Goal: Task Accomplishment & Management: Complete application form

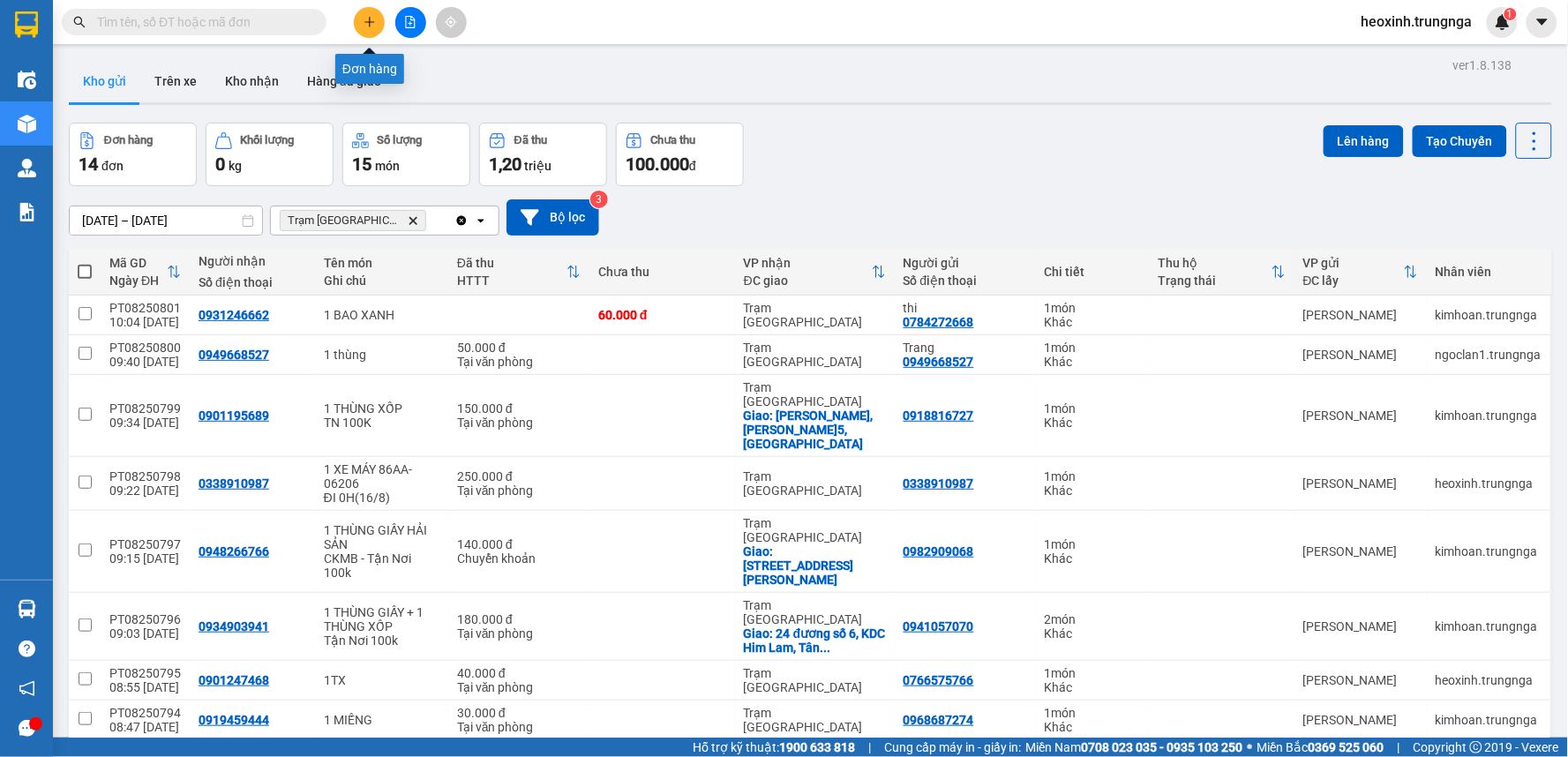
click at [369, 19] on icon "plus" at bounding box center [369, 21] width 12 height 12
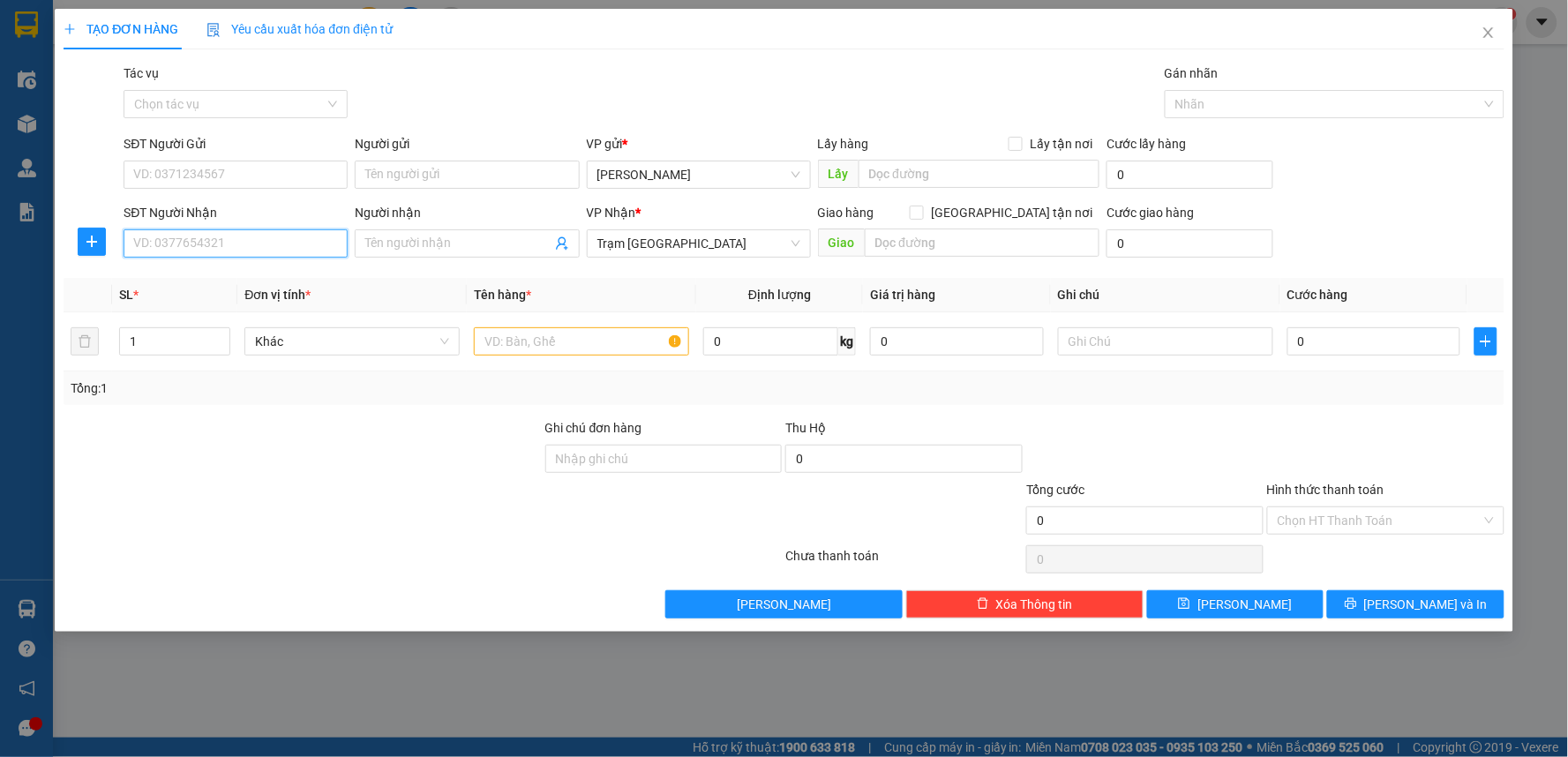
click at [207, 233] on input "SĐT Người Nhận" at bounding box center [235, 243] width 224 height 29
type input "0937080204"
click at [198, 180] on input "SĐT Người Gửi" at bounding box center [235, 174] width 224 height 29
type input "0913883085"
drag, startPoint x: 584, startPoint y: 333, endPoint x: 722, endPoint y: 170, distance: 213.6
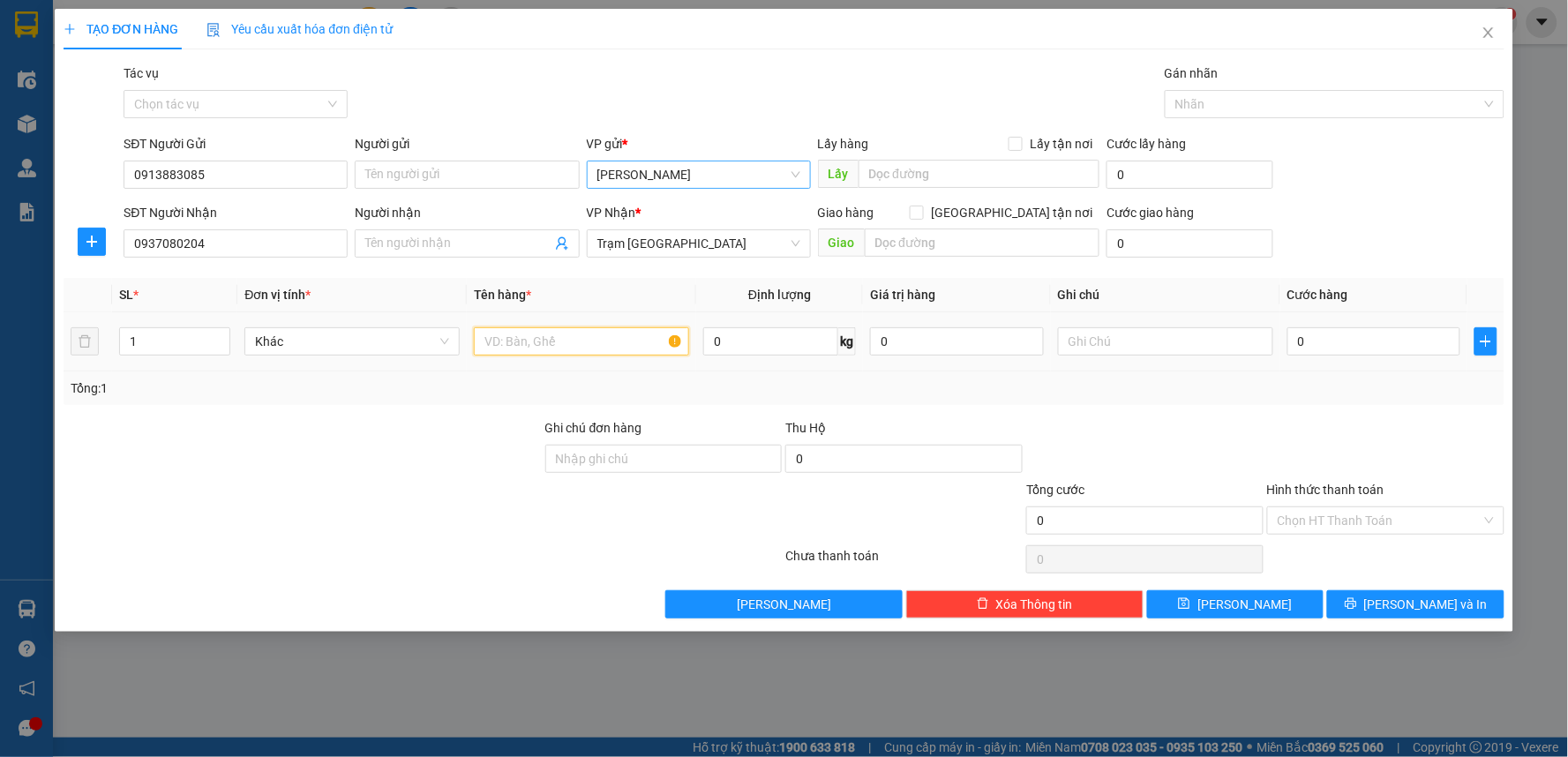
click at [587, 324] on div at bounding box center [582, 341] width 216 height 35
type input "1TX"
click at [924, 210] on span at bounding box center [916, 212] width 14 height 14
click at [922, 210] on input "[GEOGRAPHIC_DATA] tận nơi" at bounding box center [915, 211] width 12 height 12
checkbox input "true"
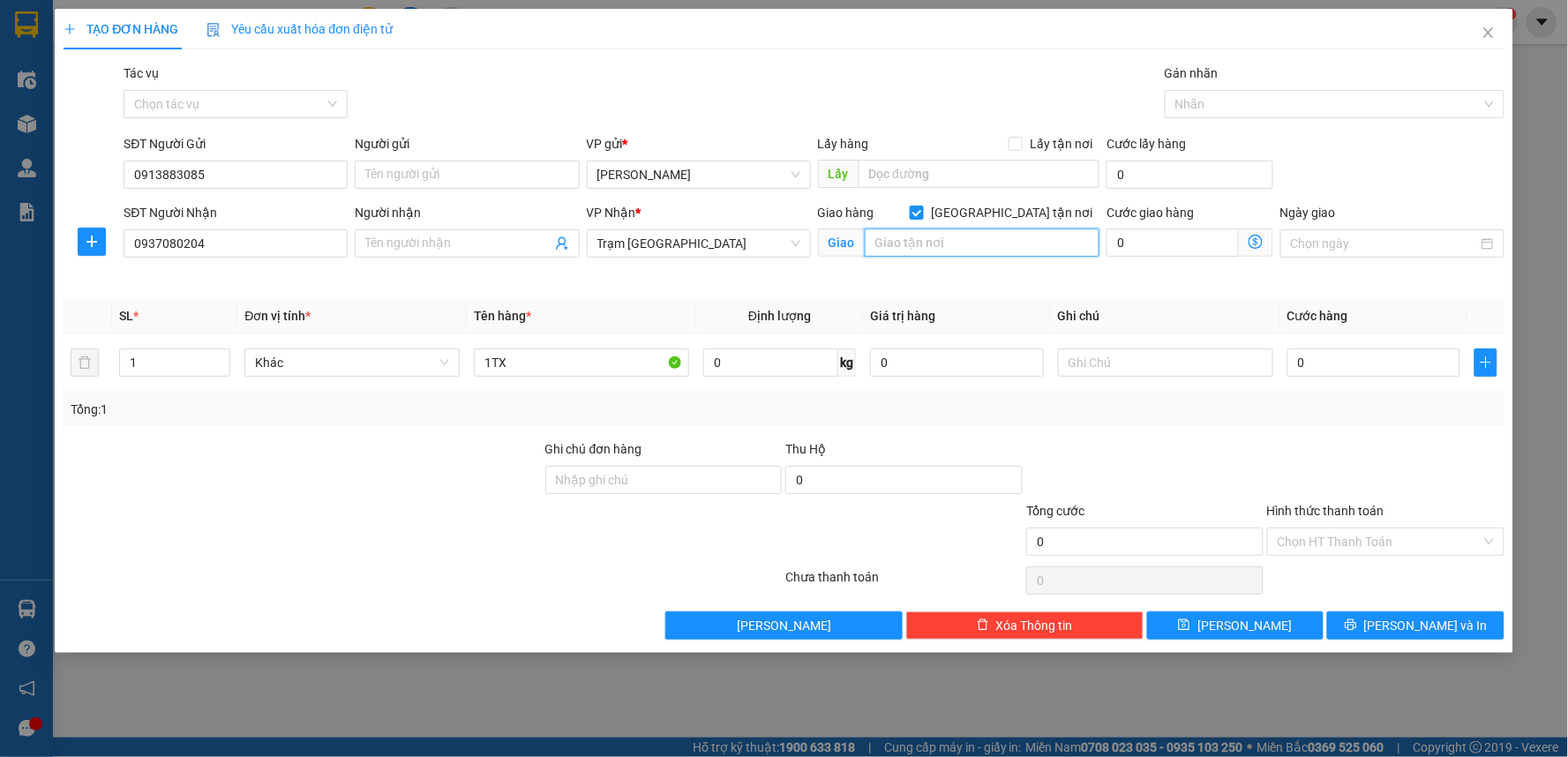
click at [993, 249] on input "text" at bounding box center [983, 242] width 236 height 29
type input "[PERSON_NAME] - THỦ ĐỨC"
click at [1147, 236] on input "0" at bounding box center [1173, 242] width 133 height 29
type input "1"
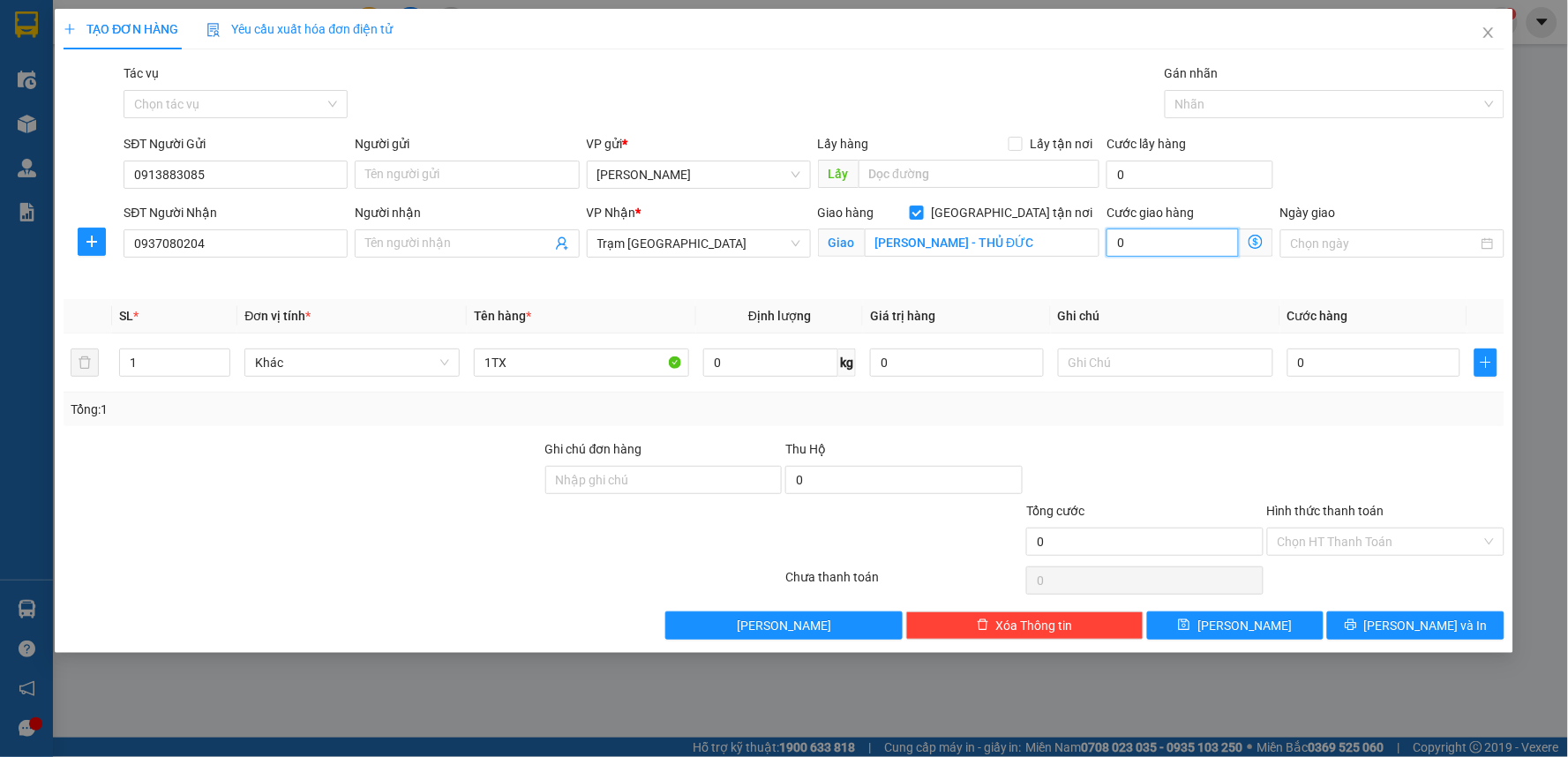
type input "1"
type input "15"
type input "150"
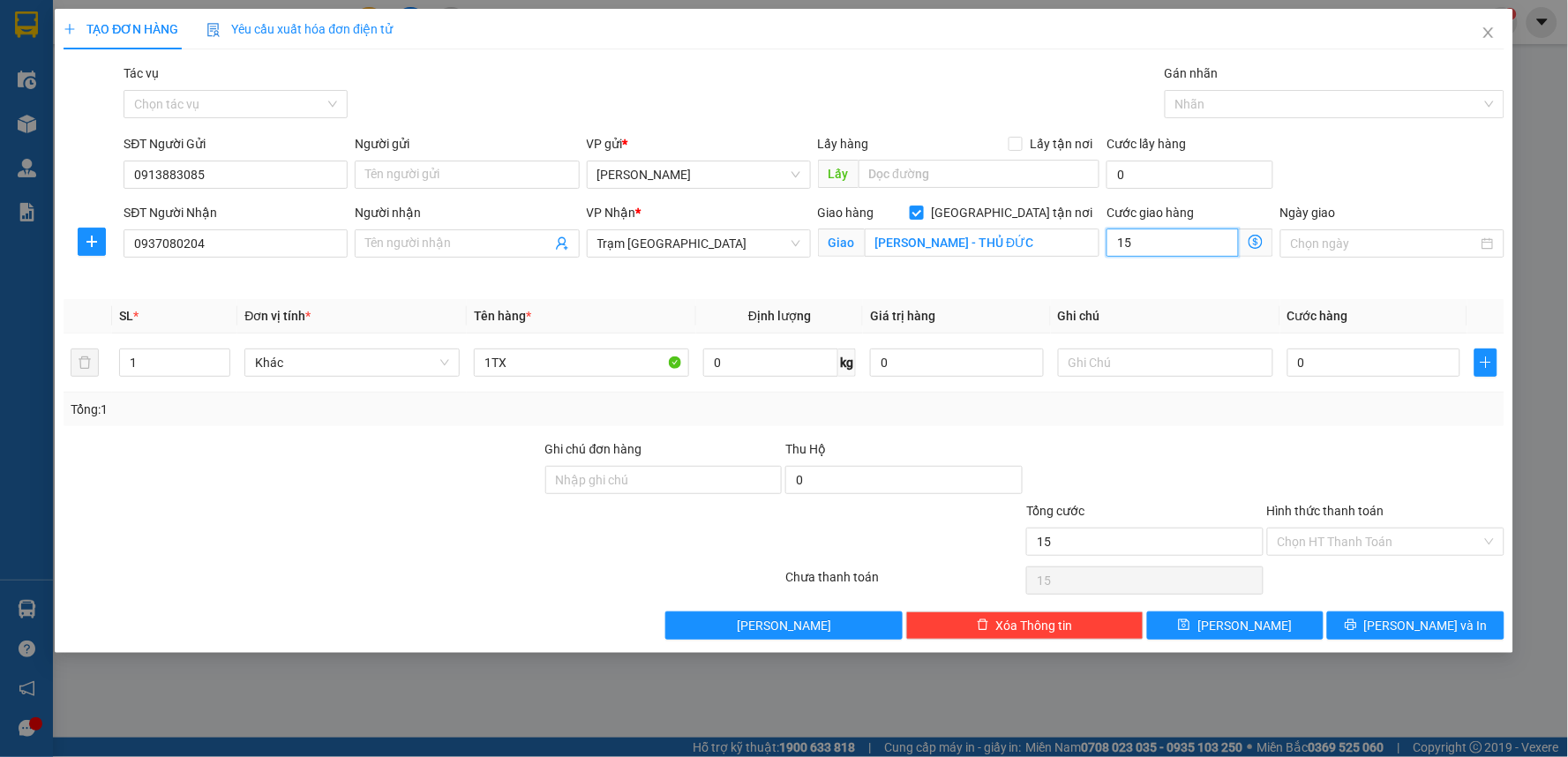
type input "150"
type input "150.000"
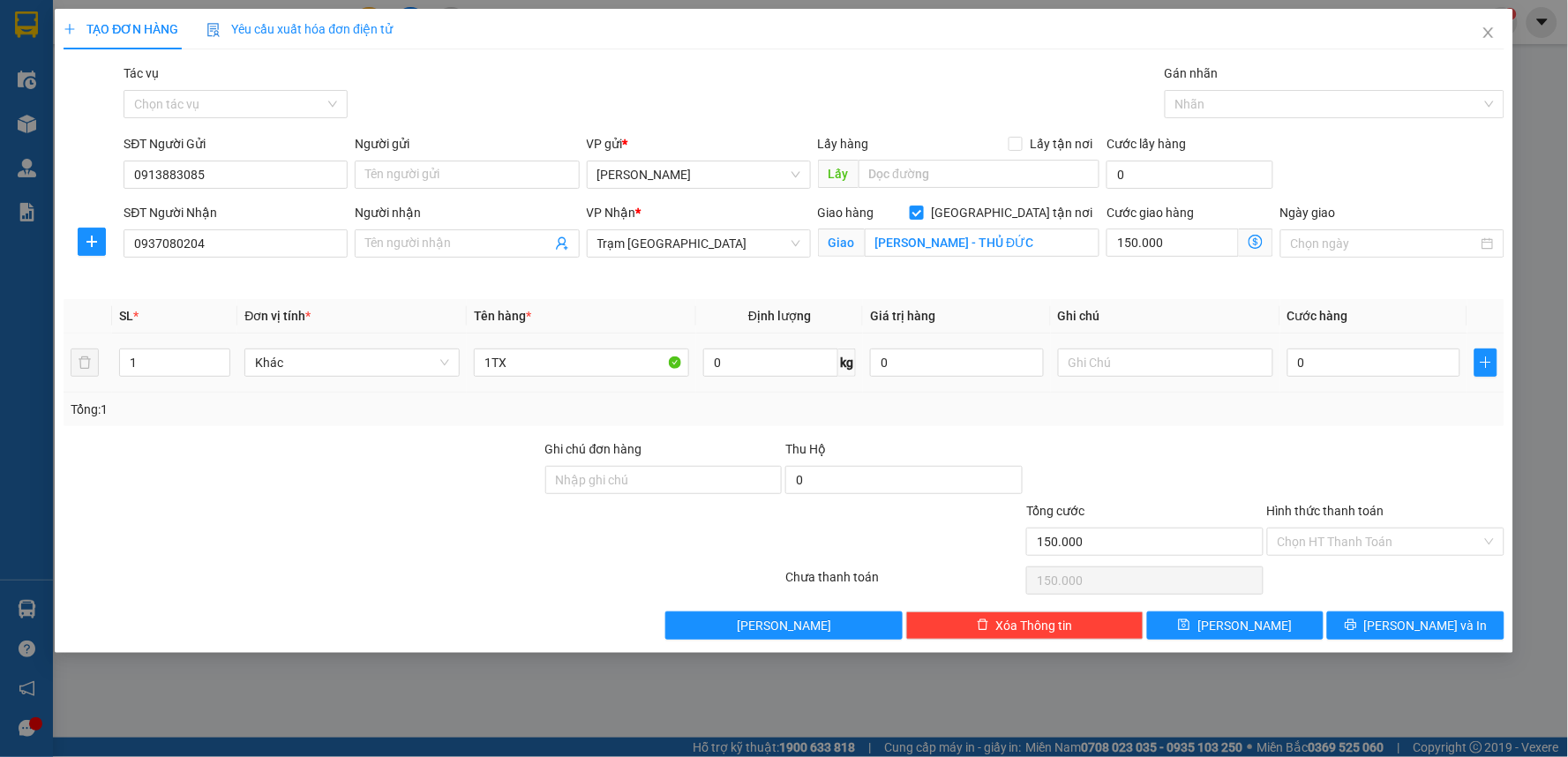
click at [1133, 341] on td at bounding box center [1165, 363] width 230 height 59
click at [1171, 372] on input "text" at bounding box center [1165, 362] width 216 height 29
type input "TẬN NƠI 150K"
click at [1353, 364] on input "0" at bounding box center [1373, 362] width 174 height 29
type input "4"
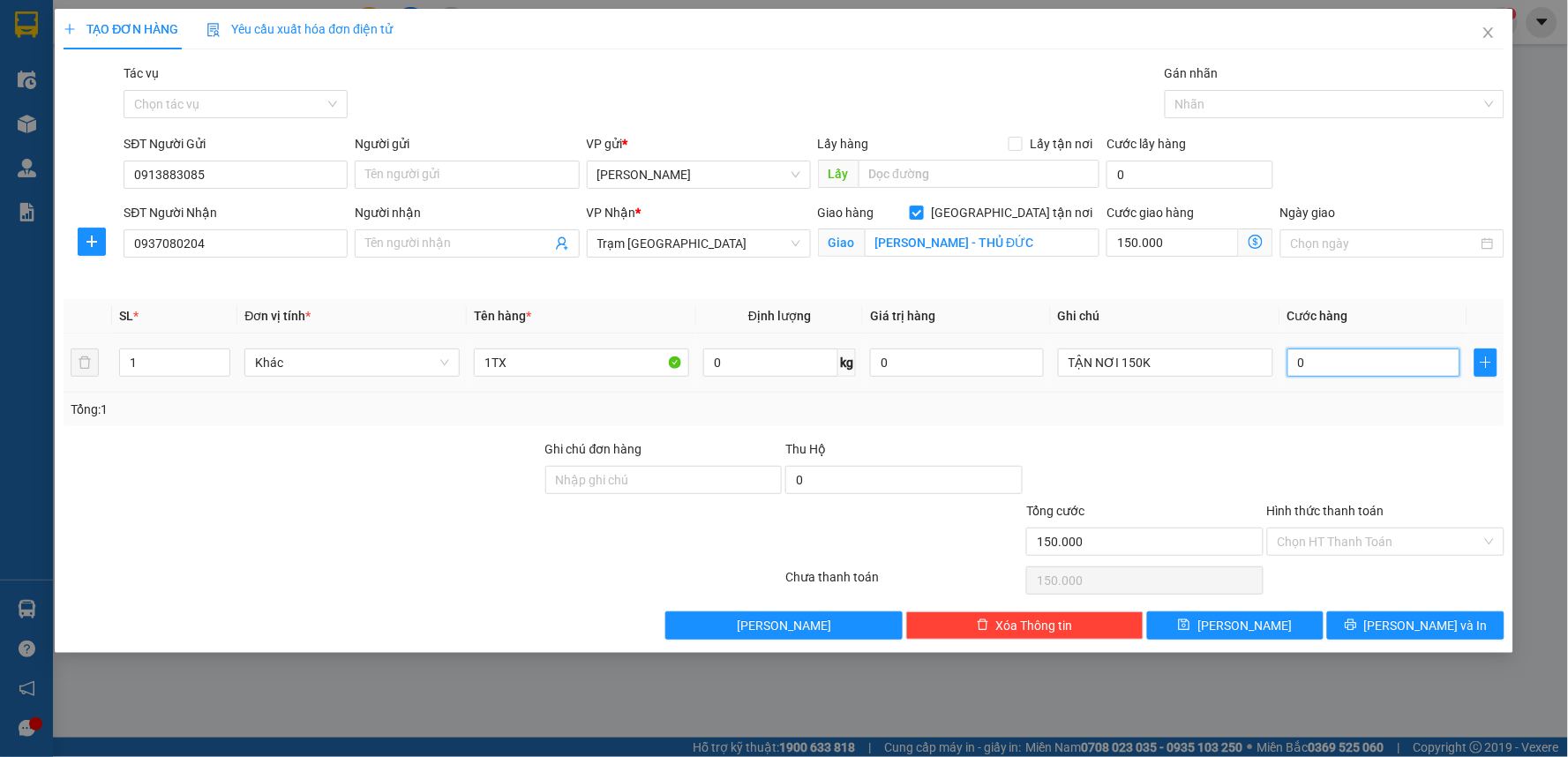
type input "150.004"
type input "40"
type input "150.040"
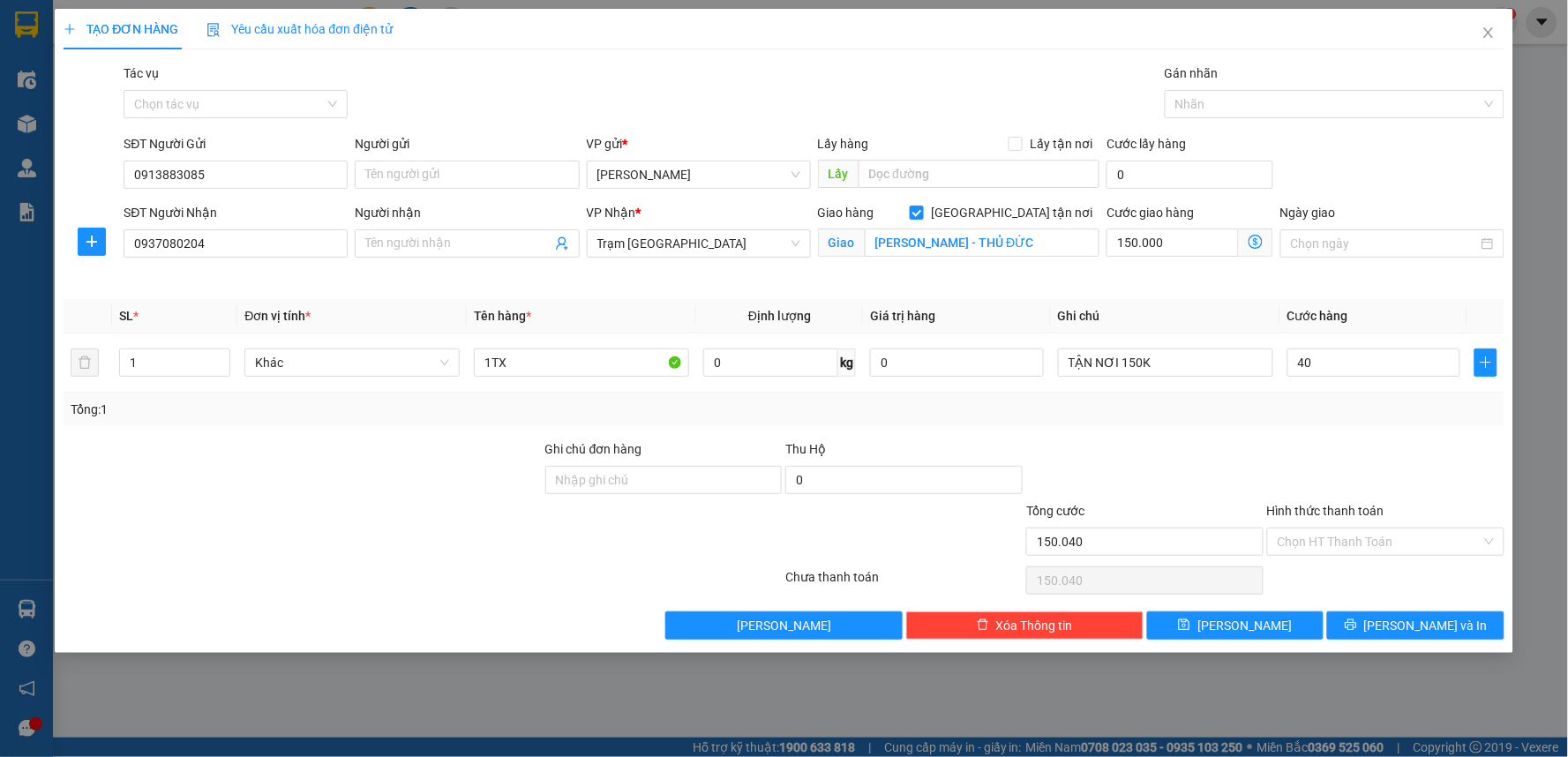
type input "40.000"
type input "190.000"
click at [1352, 410] on div "Tổng: 1" at bounding box center [784, 409] width 1426 height 19
click at [1339, 550] on input "Hình thức thanh toán" at bounding box center [1379, 541] width 204 height 27
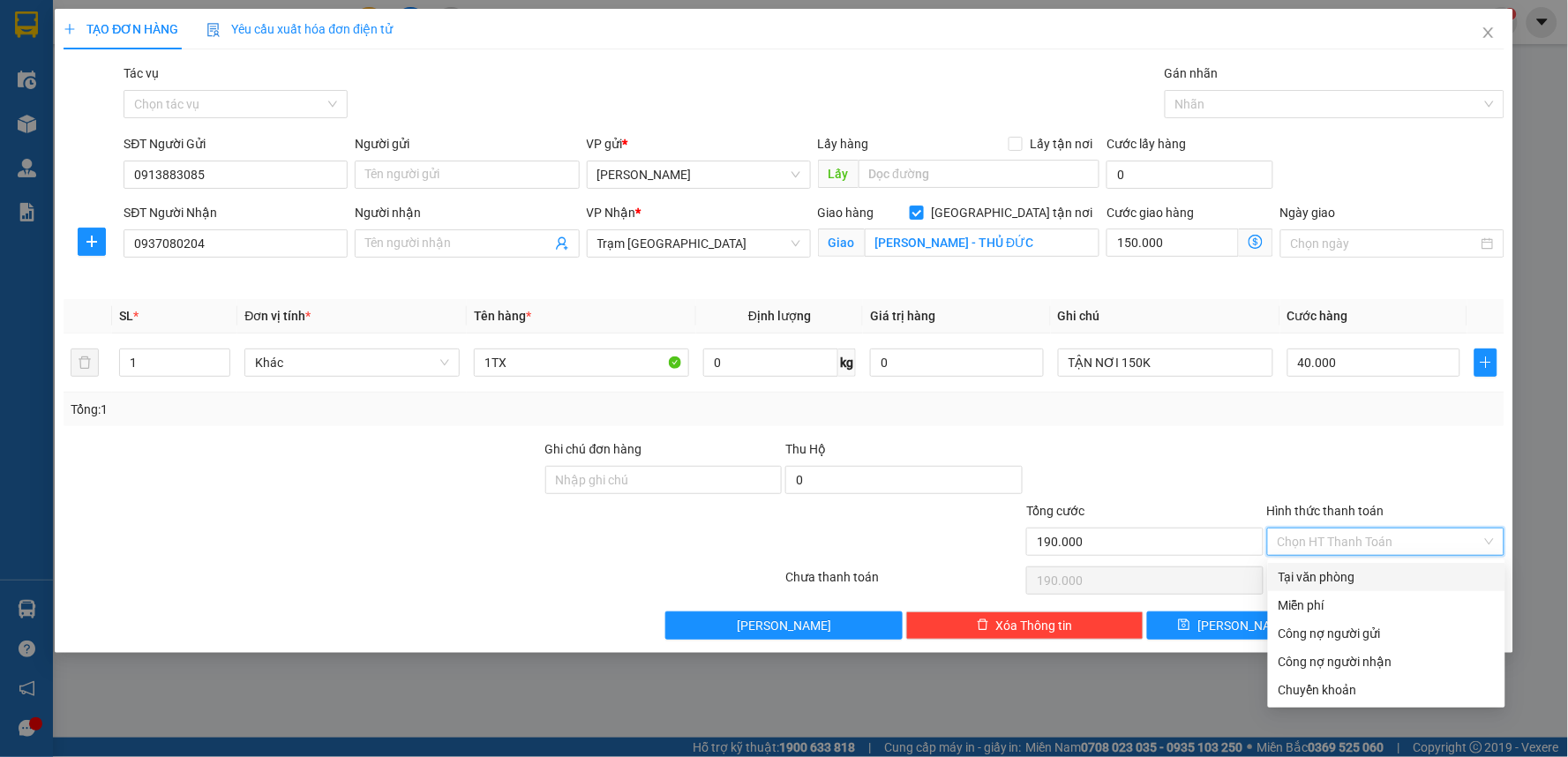
click at [1324, 579] on div "Tại văn phòng" at bounding box center [1386, 576] width 216 height 19
type input "0"
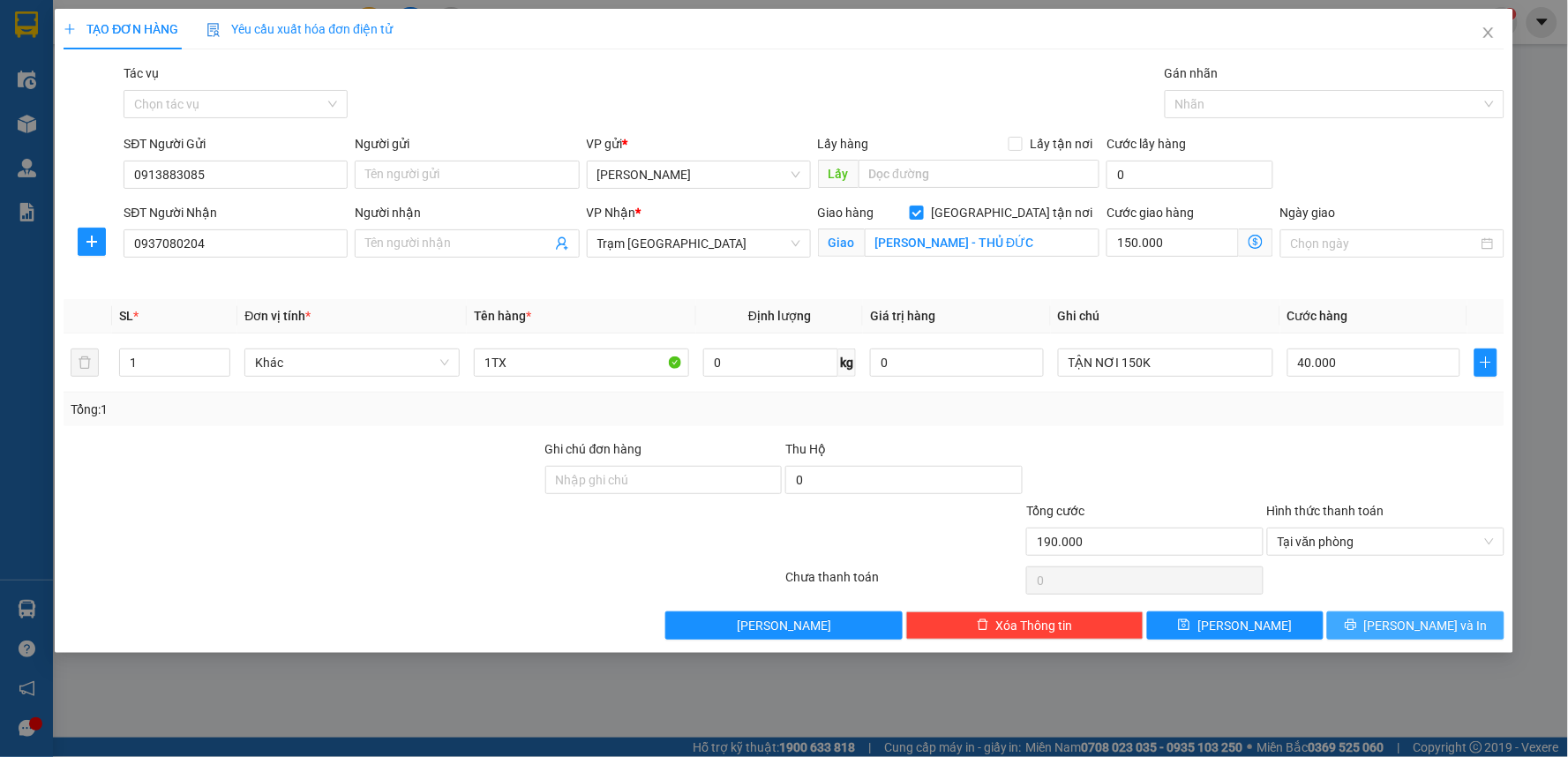
click at [1357, 630] on icon "printer" at bounding box center [1350, 624] width 12 height 12
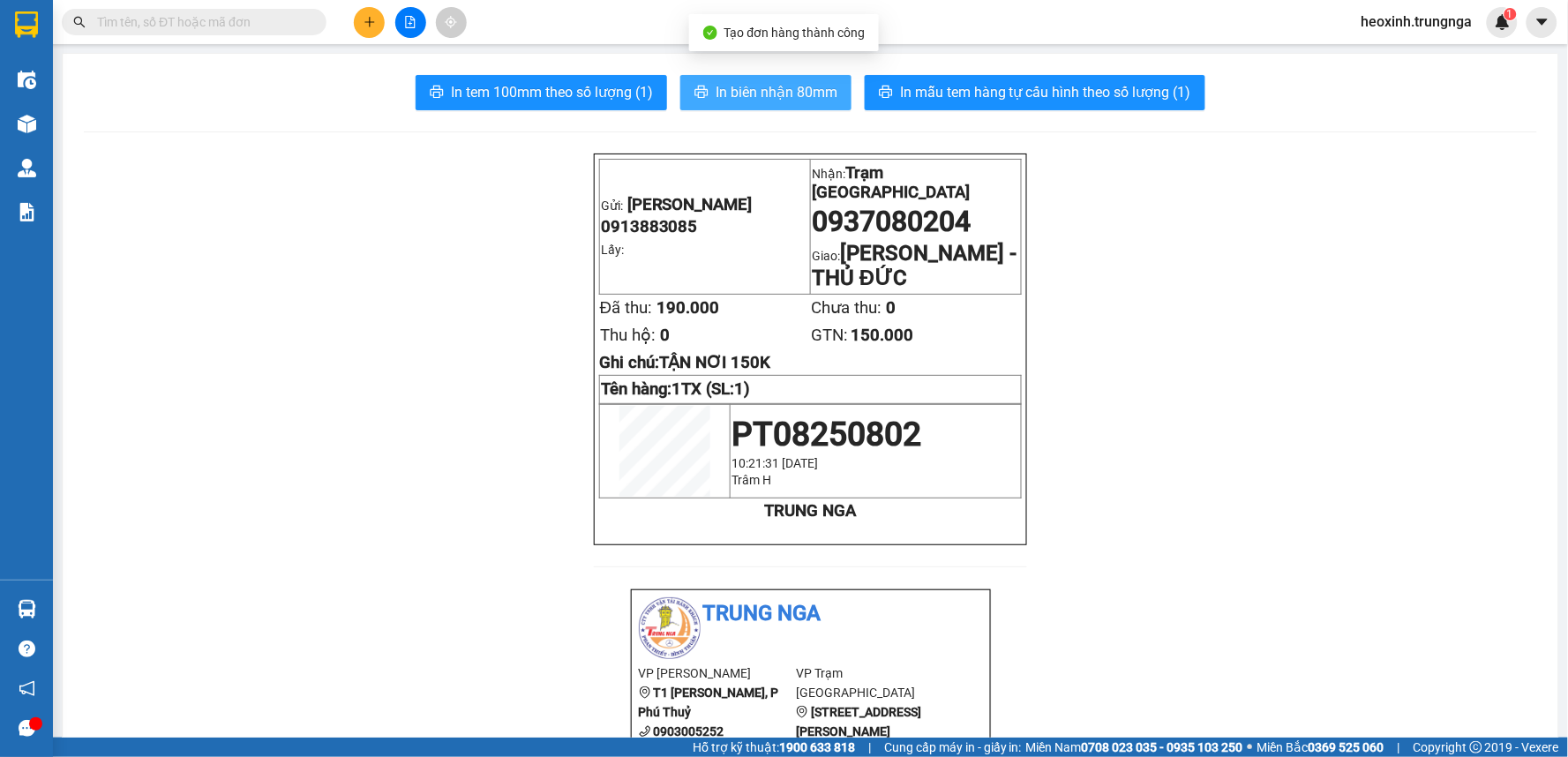
click at [745, 107] on button "In biên nhận 80mm" at bounding box center [766, 92] width 171 height 35
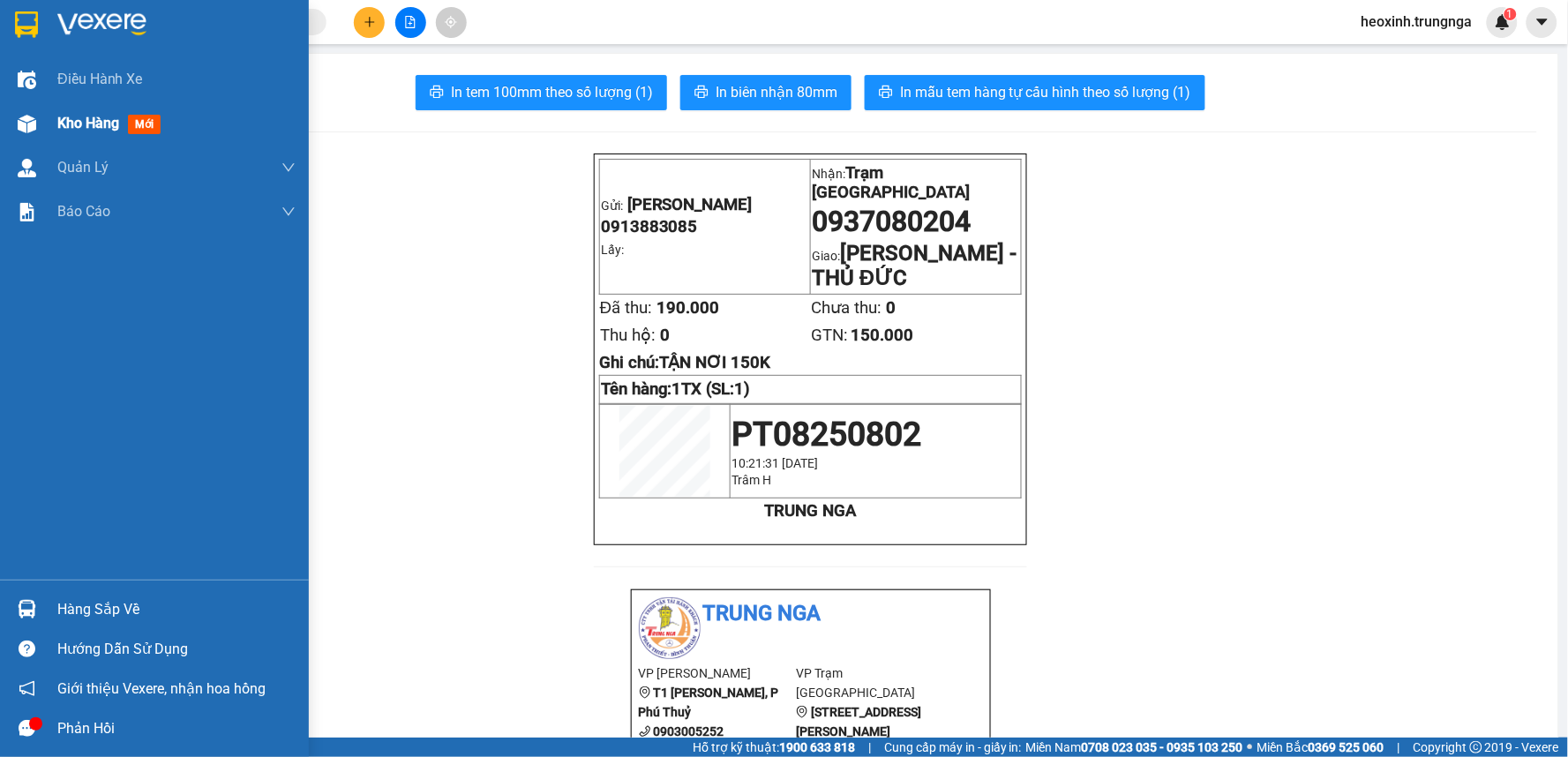
click at [80, 122] on span "Kho hàng" at bounding box center [88, 123] width 62 height 17
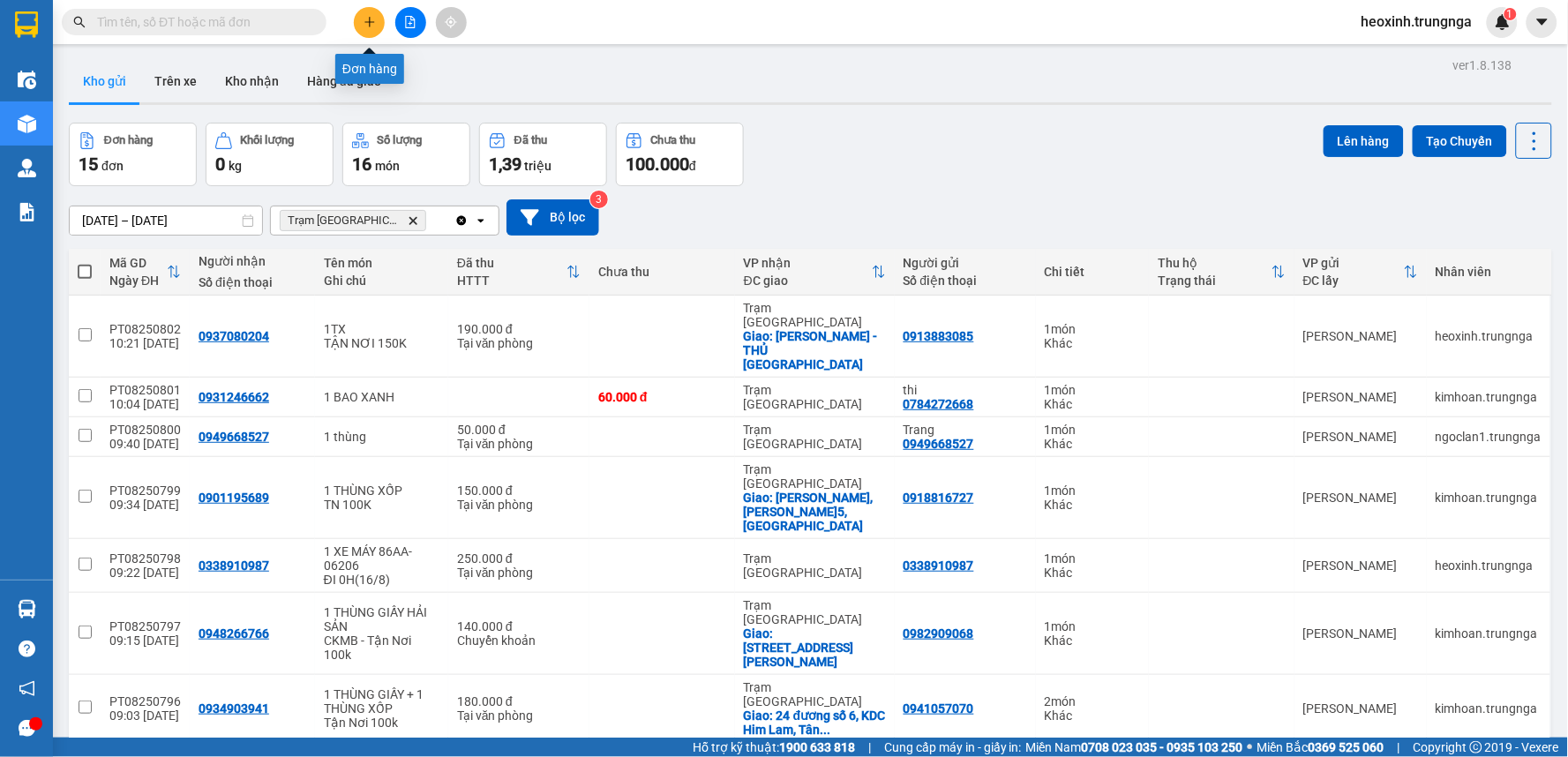
click at [371, 22] on icon "plus" at bounding box center [369, 21] width 10 height 1
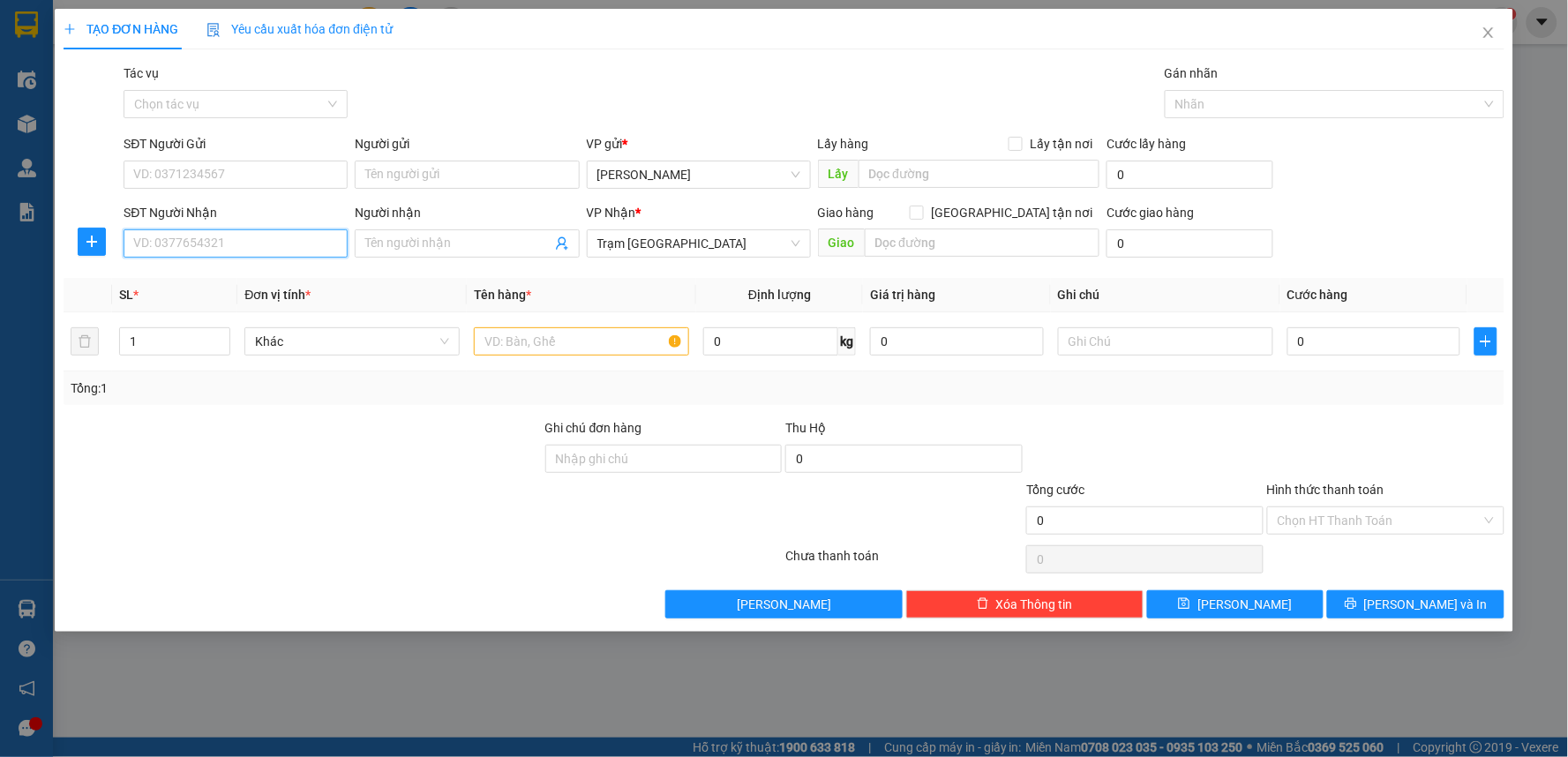
click at [301, 249] on input "SĐT Người Nhận" at bounding box center [235, 243] width 224 height 29
type input "0918391819"
click at [289, 178] on input "SĐT Người Gửi" at bounding box center [235, 174] width 224 height 29
type input "0989221779"
click at [630, 345] on input "text" at bounding box center [582, 341] width 216 height 29
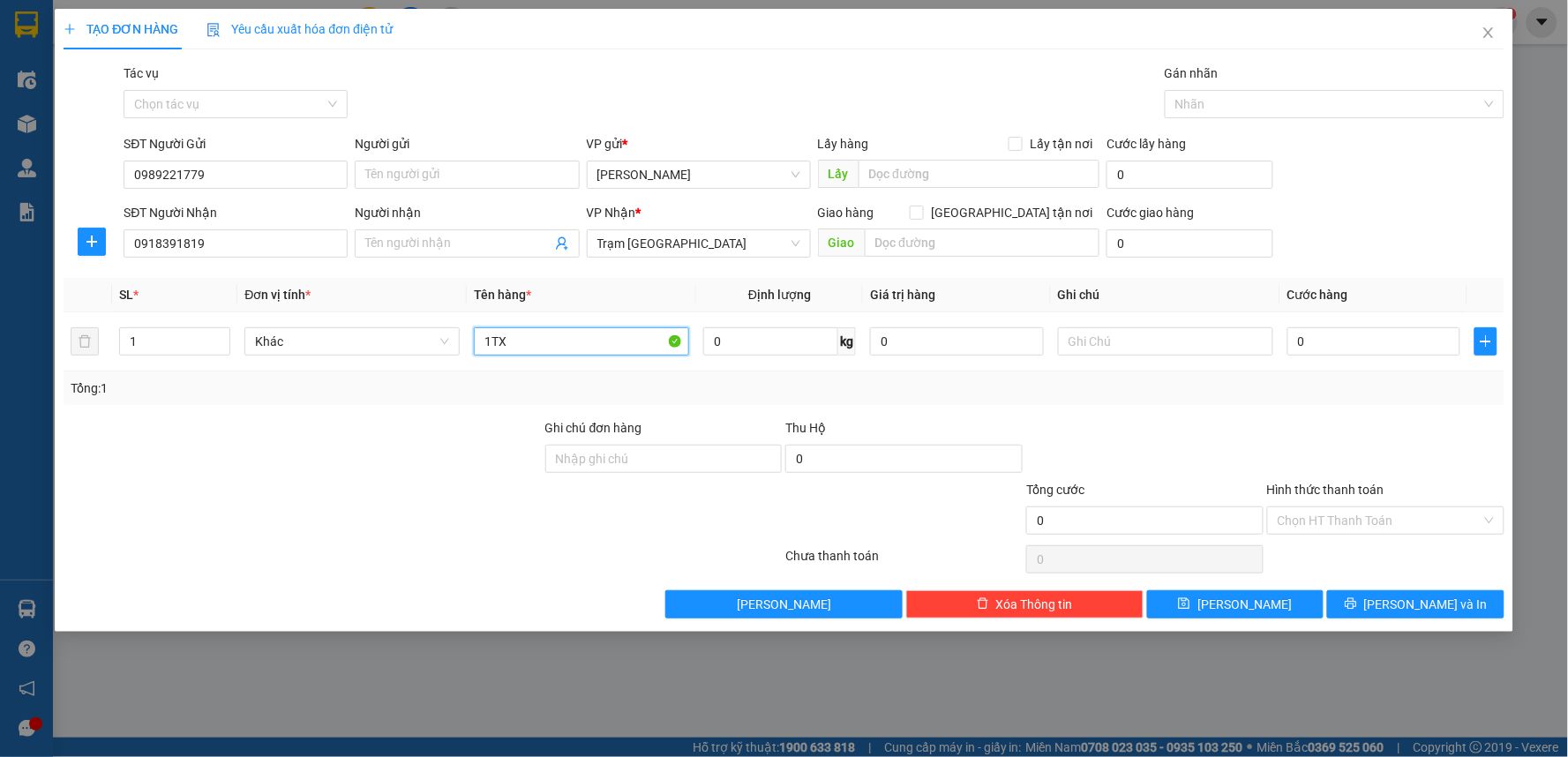
type input "1TX"
click at [924, 209] on span at bounding box center [916, 212] width 14 height 14
click at [922, 209] on input "[GEOGRAPHIC_DATA] tận nơi" at bounding box center [915, 211] width 12 height 12
checkbox input "true"
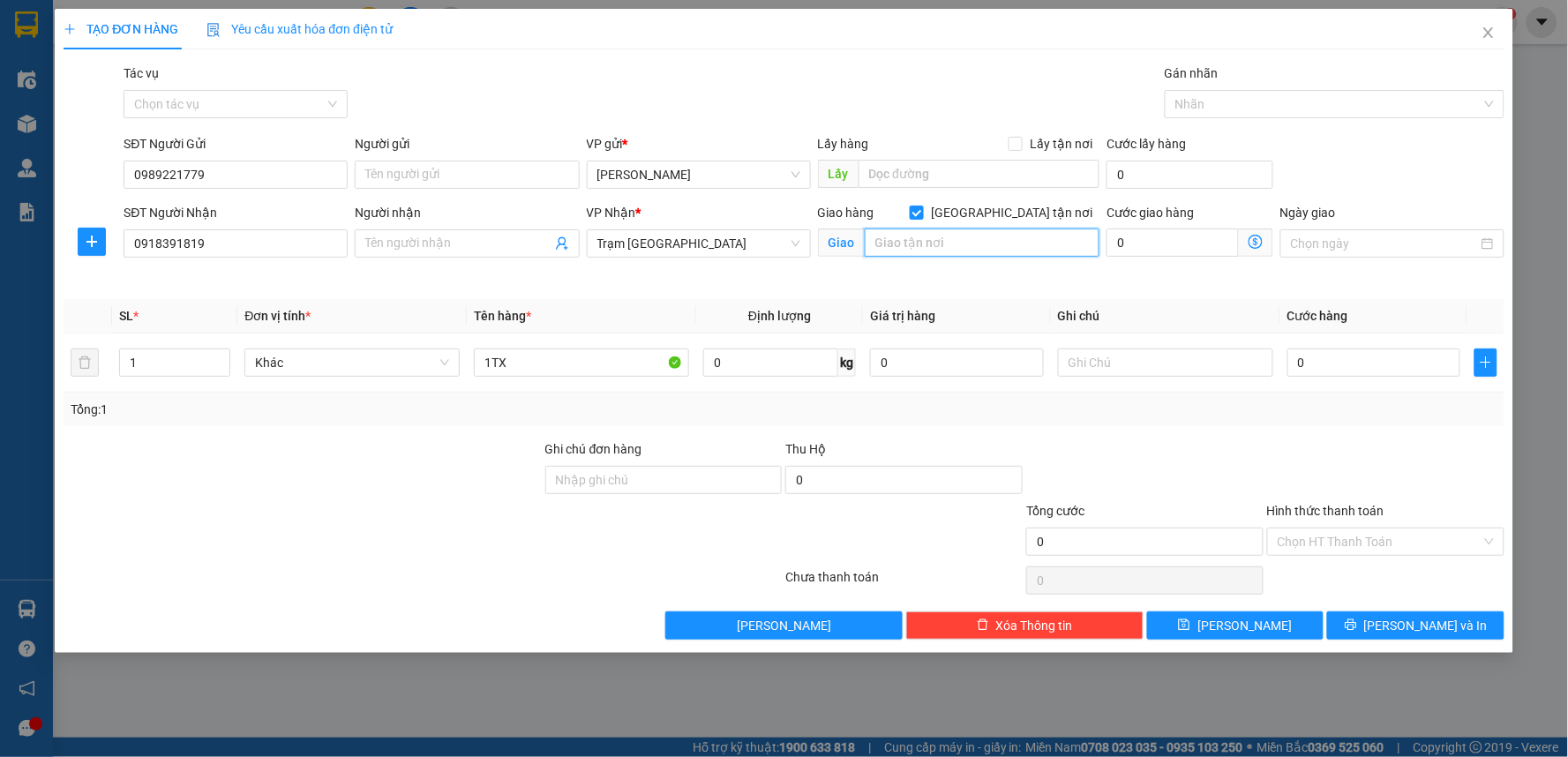
click at [974, 244] on input "text" at bounding box center [983, 242] width 236 height 29
type input "LẠC LONG QUÂN - Q.[GEOGRAPHIC_DATA] CŨ"
click at [1159, 233] on input "0" at bounding box center [1173, 242] width 133 height 29
type input "1"
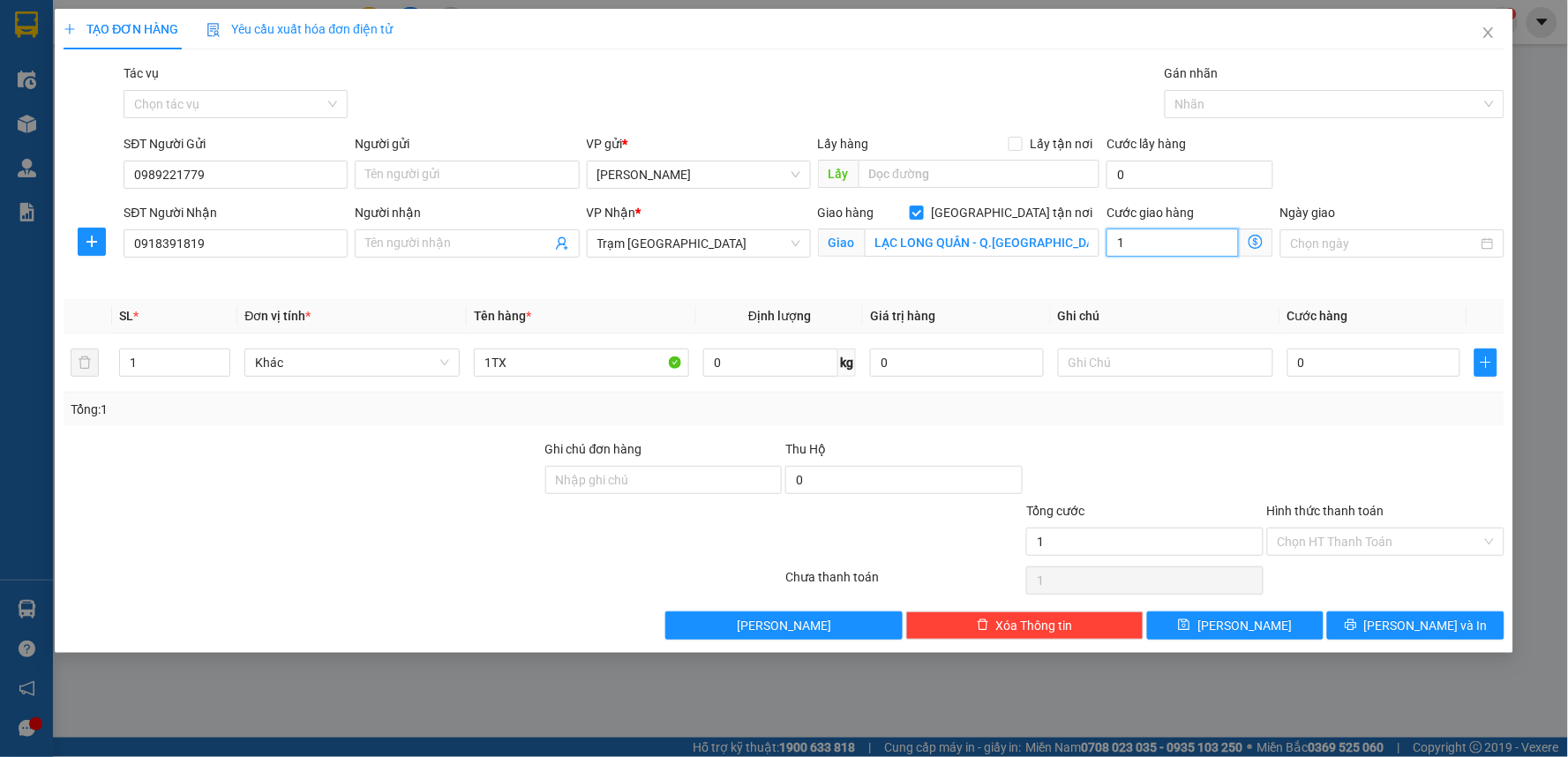
type input "1"
type input "10"
type input "100"
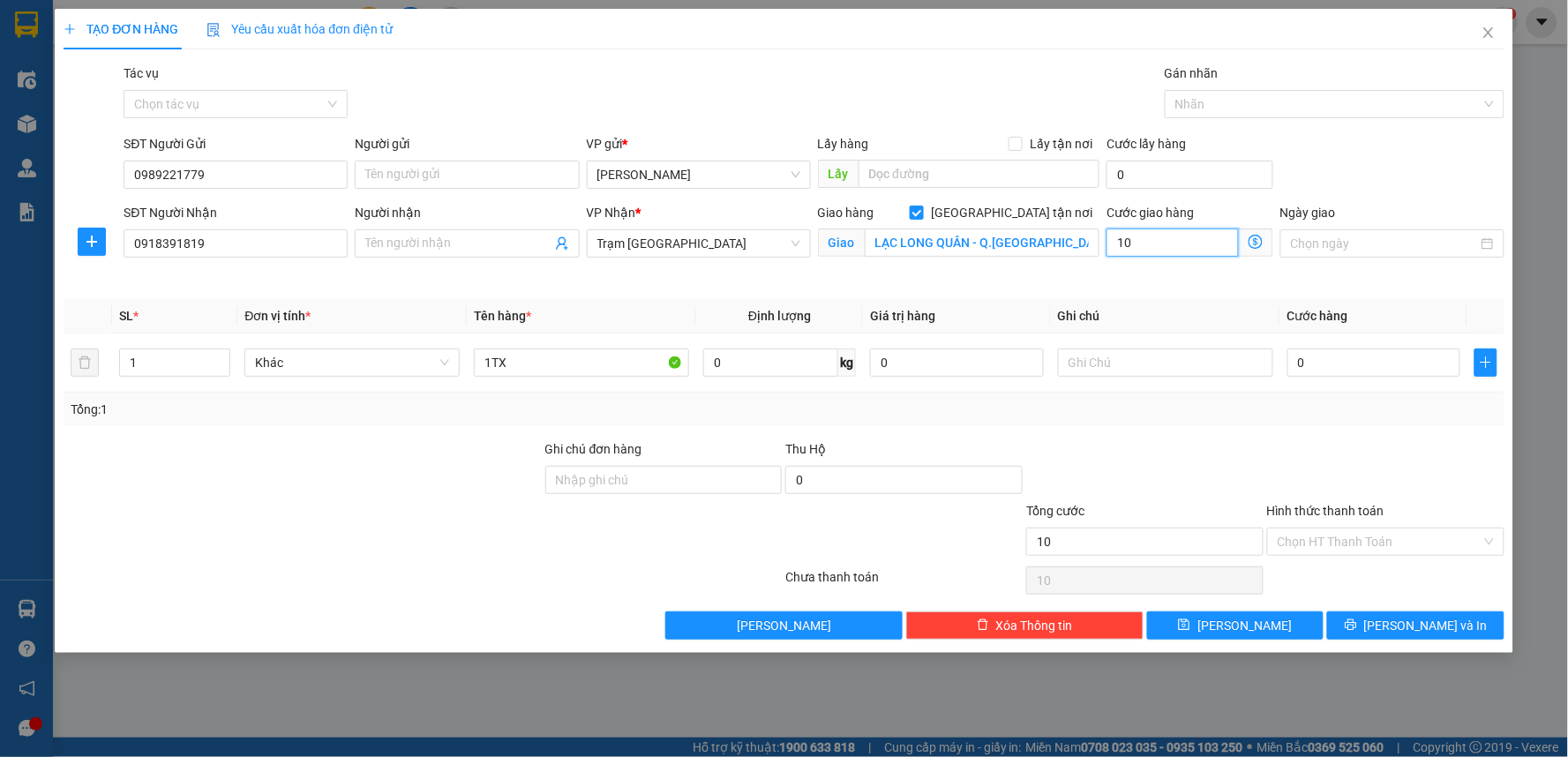
type input "100"
type input "100.000"
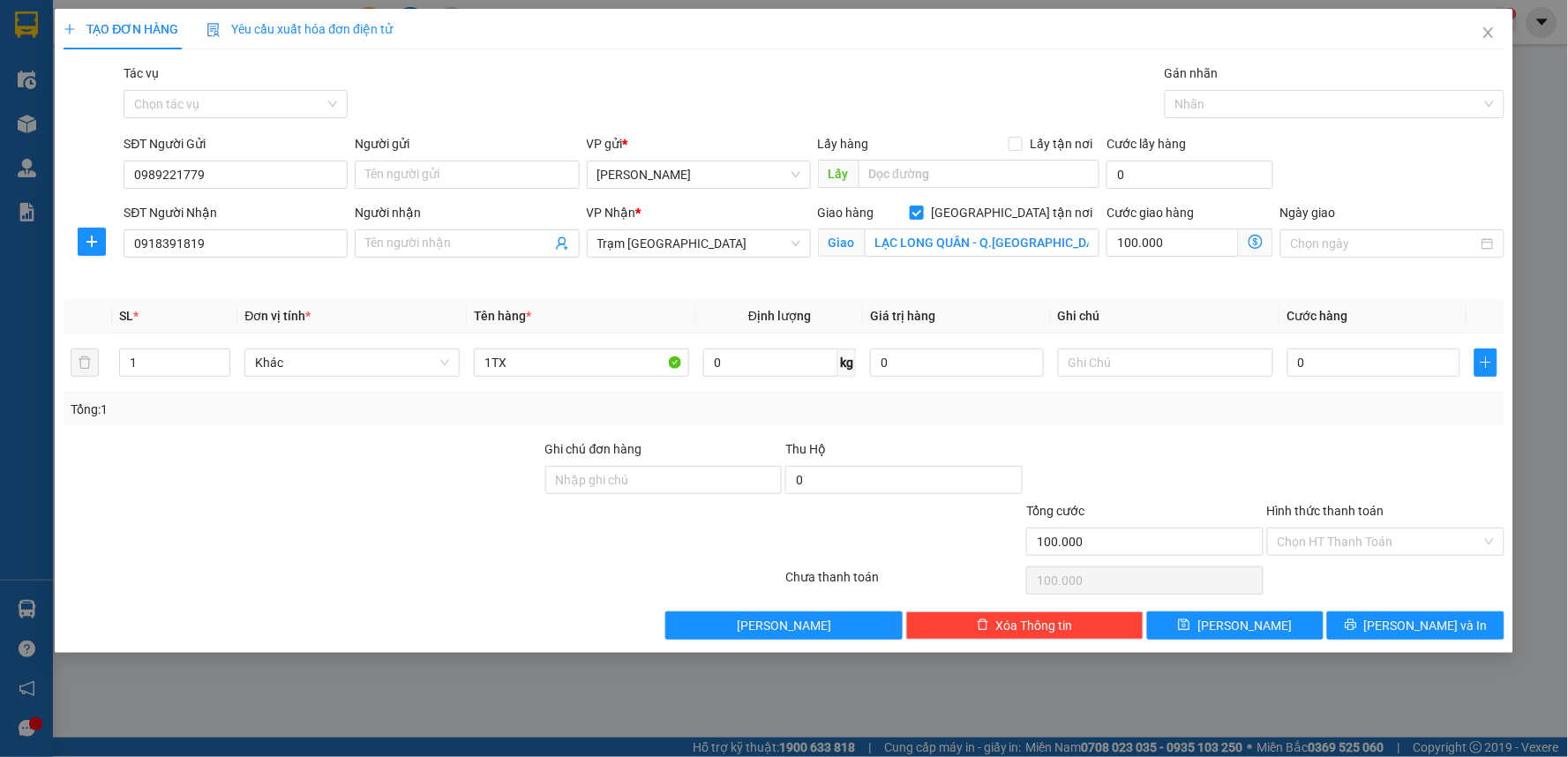
click at [1097, 293] on div "Transit Pickup Surcharge Ids Transit Deliver Surcharge Ids Transit Deliver Surc…" at bounding box center [784, 351] width 1441 height 576
click at [1105, 359] on input "text" at bounding box center [1165, 362] width 216 height 29
type input "TẬN NƠI 100K"
click at [1312, 357] on input "0" at bounding box center [1373, 362] width 174 height 29
type input "5"
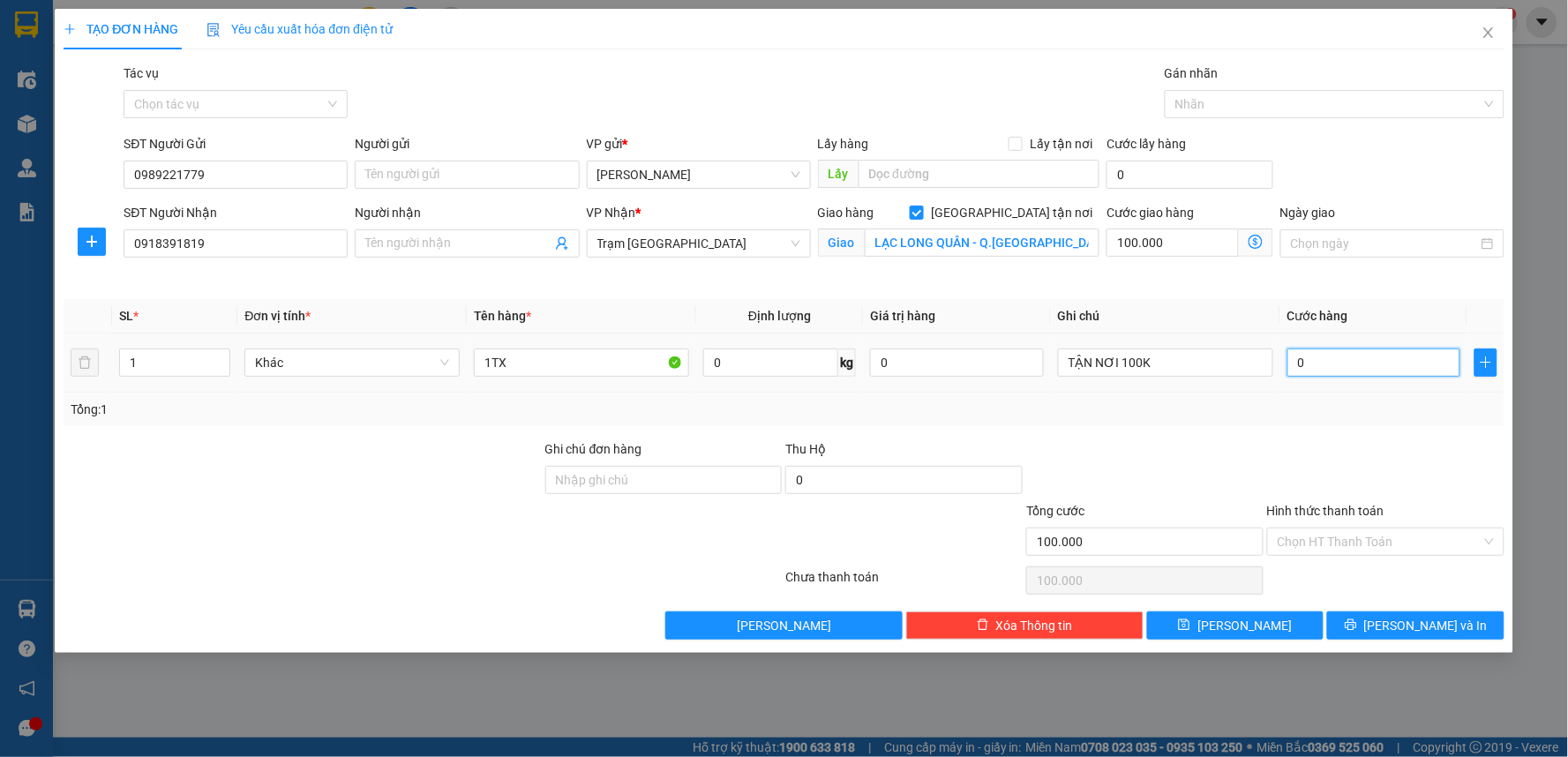
type input "100.005"
type input "50"
type input "100.050"
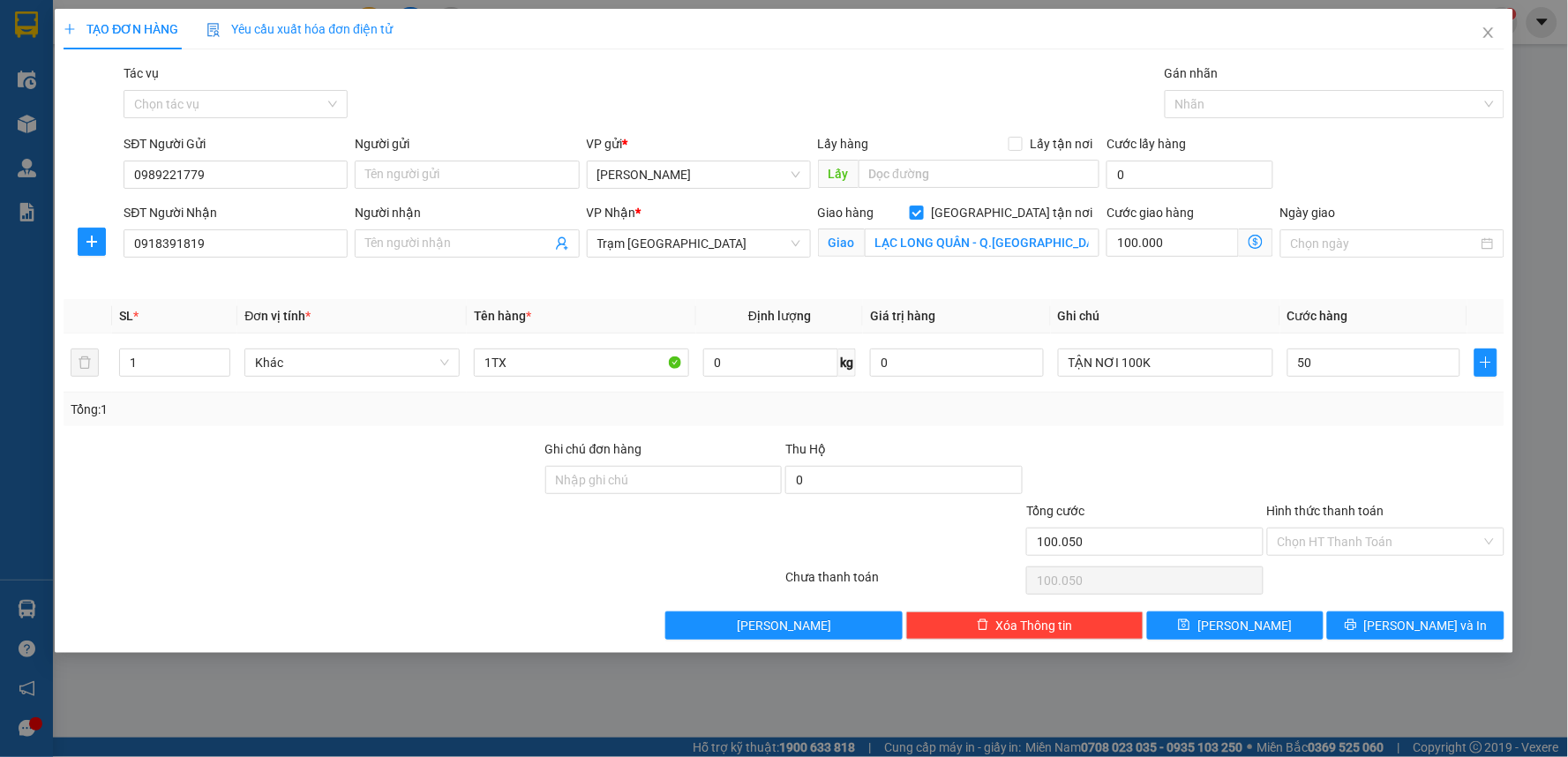
type input "50.000"
type input "150.000"
click at [1436, 421] on div "Tổng: 1" at bounding box center [784, 409] width 1441 height 33
click at [1346, 536] on input "Hình thức thanh toán" at bounding box center [1379, 541] width 204 height 27
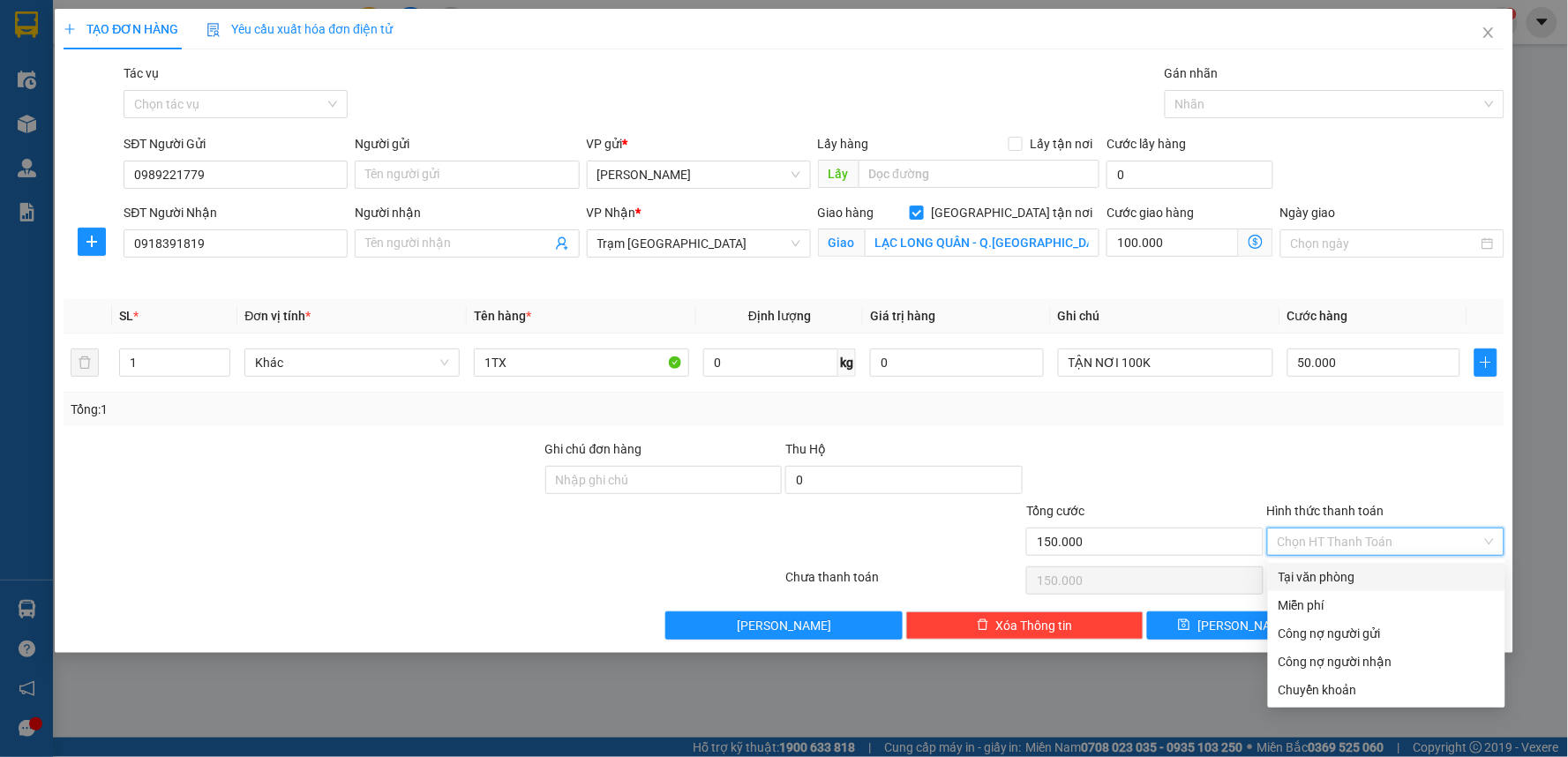
click at [1288, 577] on div "Tại văn phòng" at bounding box center [1386, 576] width 216 height 19
type input "0"
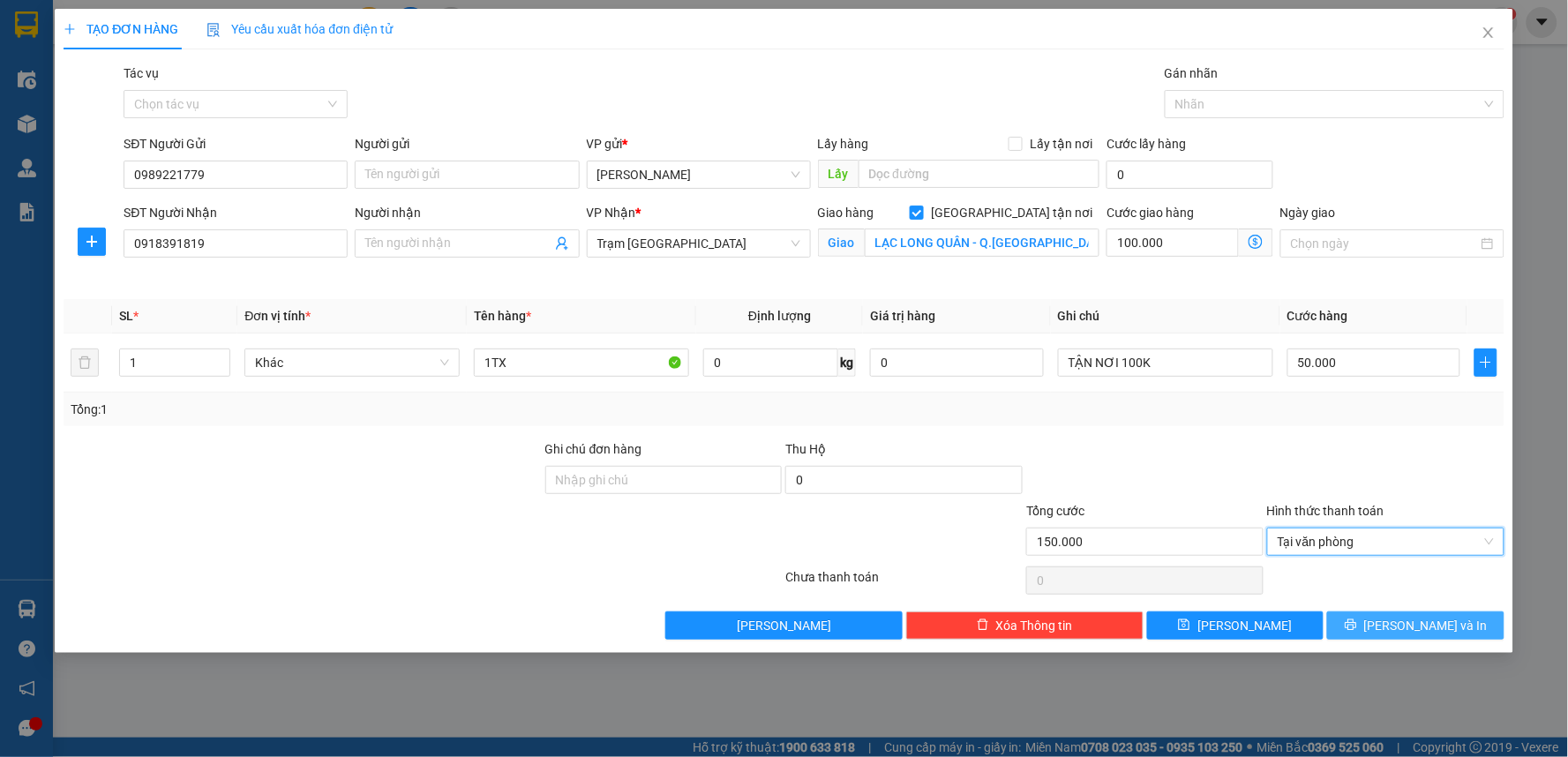
click at [1395, 628] on button "[PERSON_NAME] và In" at bounding box center [1415, 625] width 177 height 29
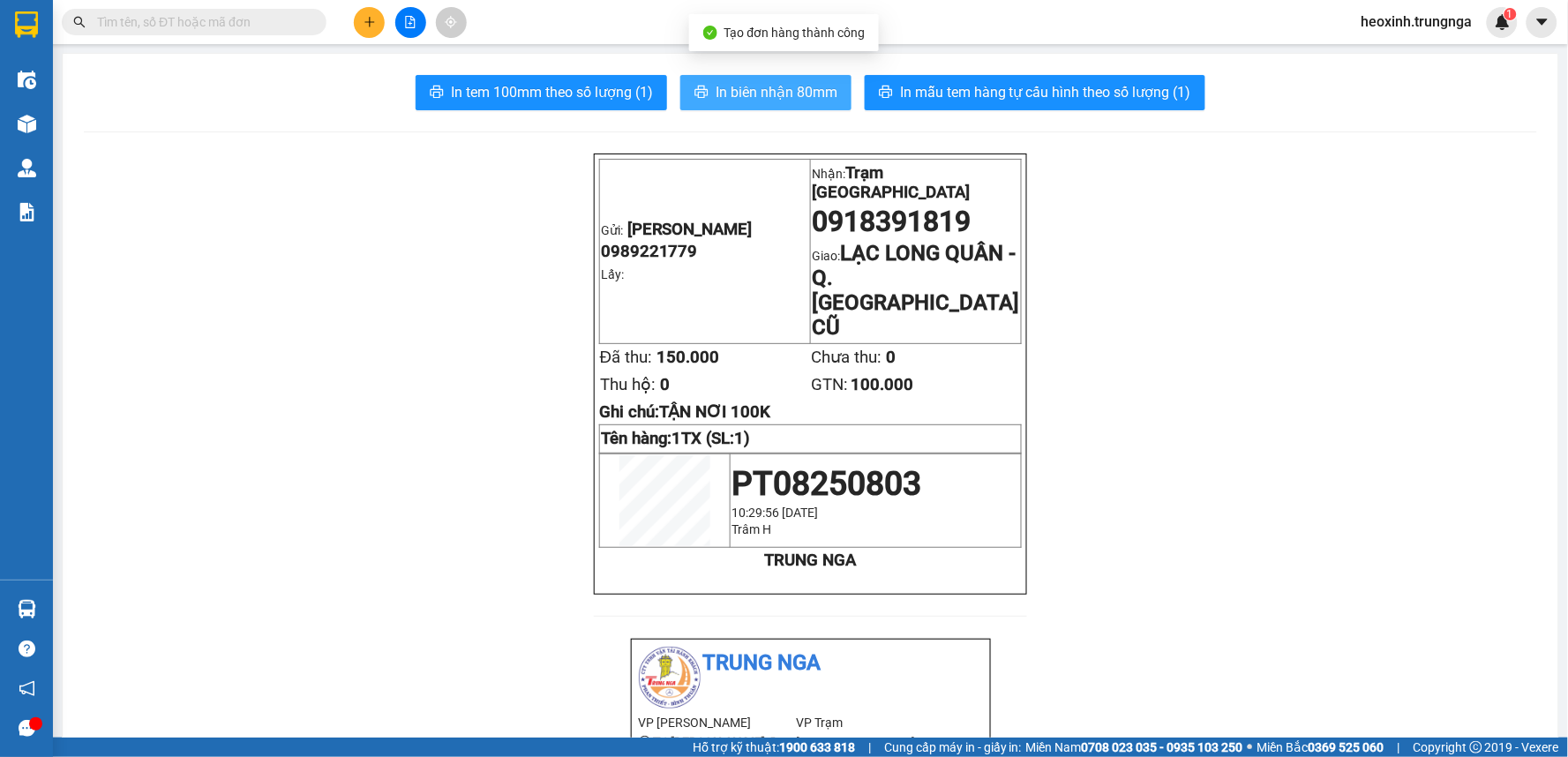
click at [759, 100] on span "In biên nhận 80mm" at bounding box center [776, 92] width 122 height 22
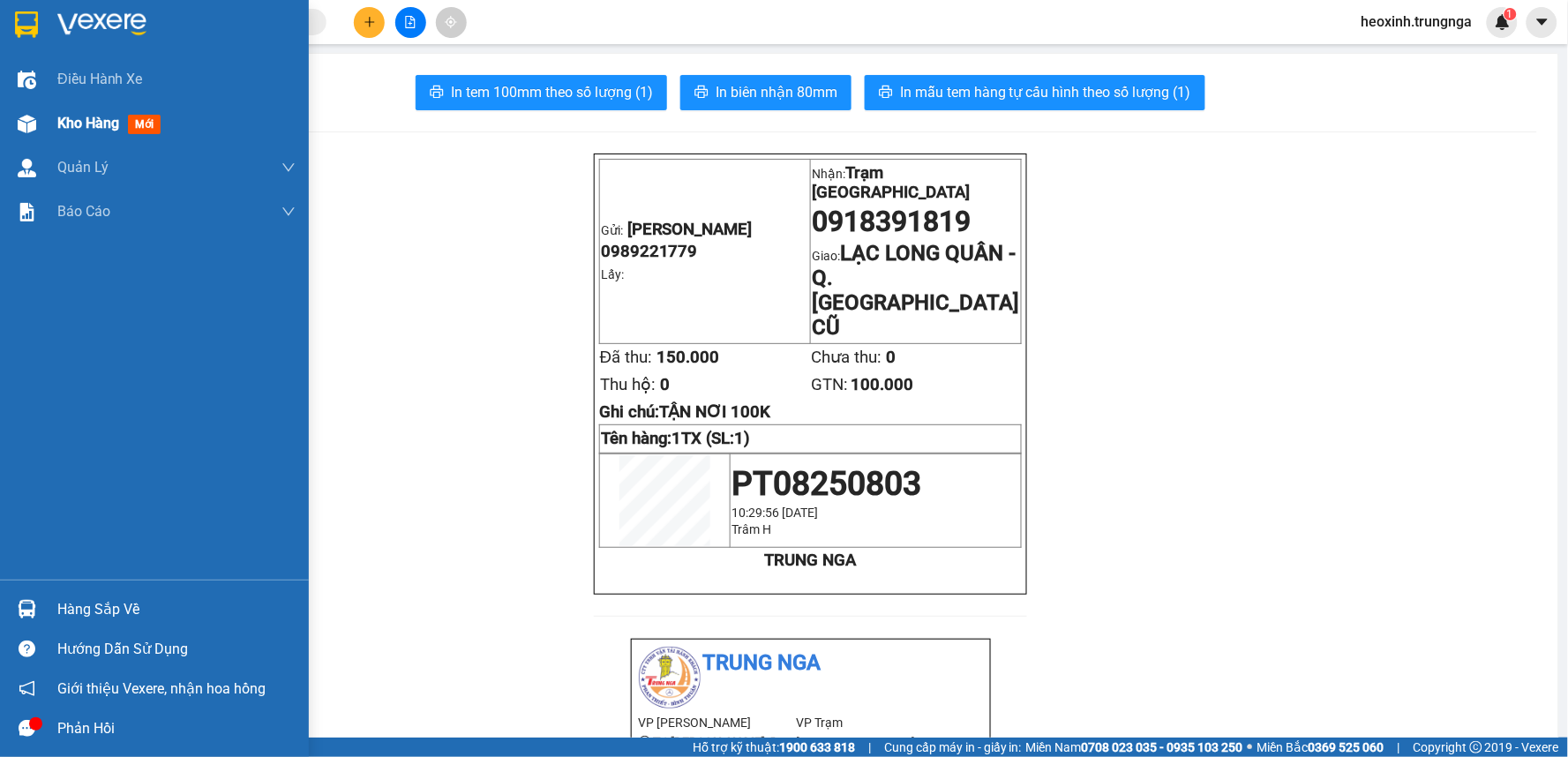
click at [98, 110] on div "Kho hàng mới" at bounding box center [176, 124] width 238 height 44
